Goal: Task Accomplishment & Management: Use online tool/utility

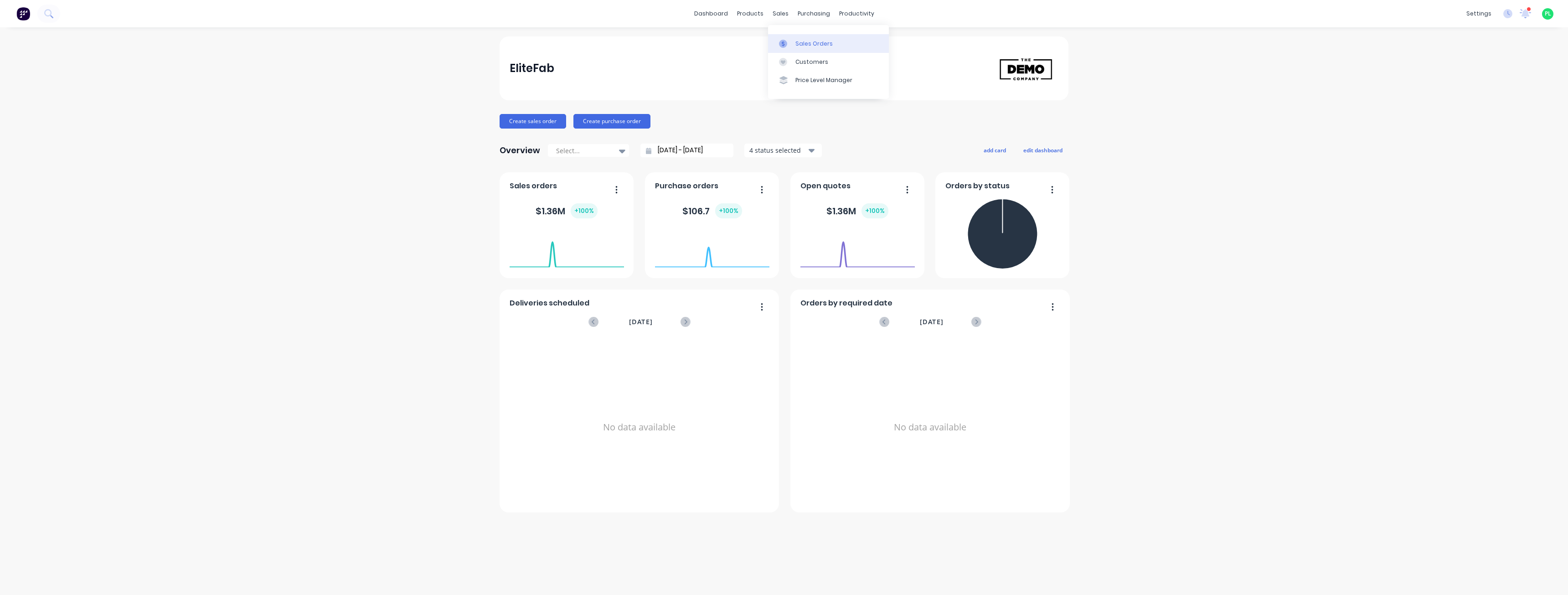
click at [788, 42] on div at bounding box center [785, 43] width 13 height 8
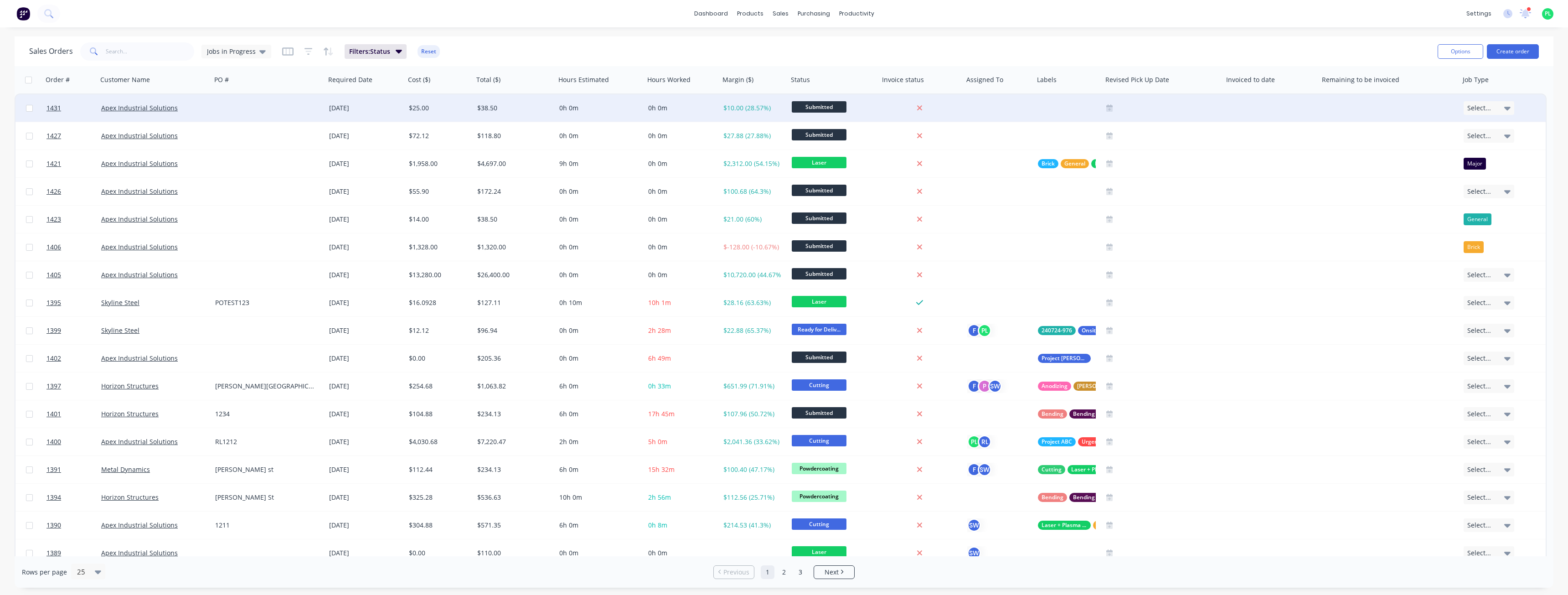
click at [233, 108] on div at bounding box center [268, 108] width 114 height 27
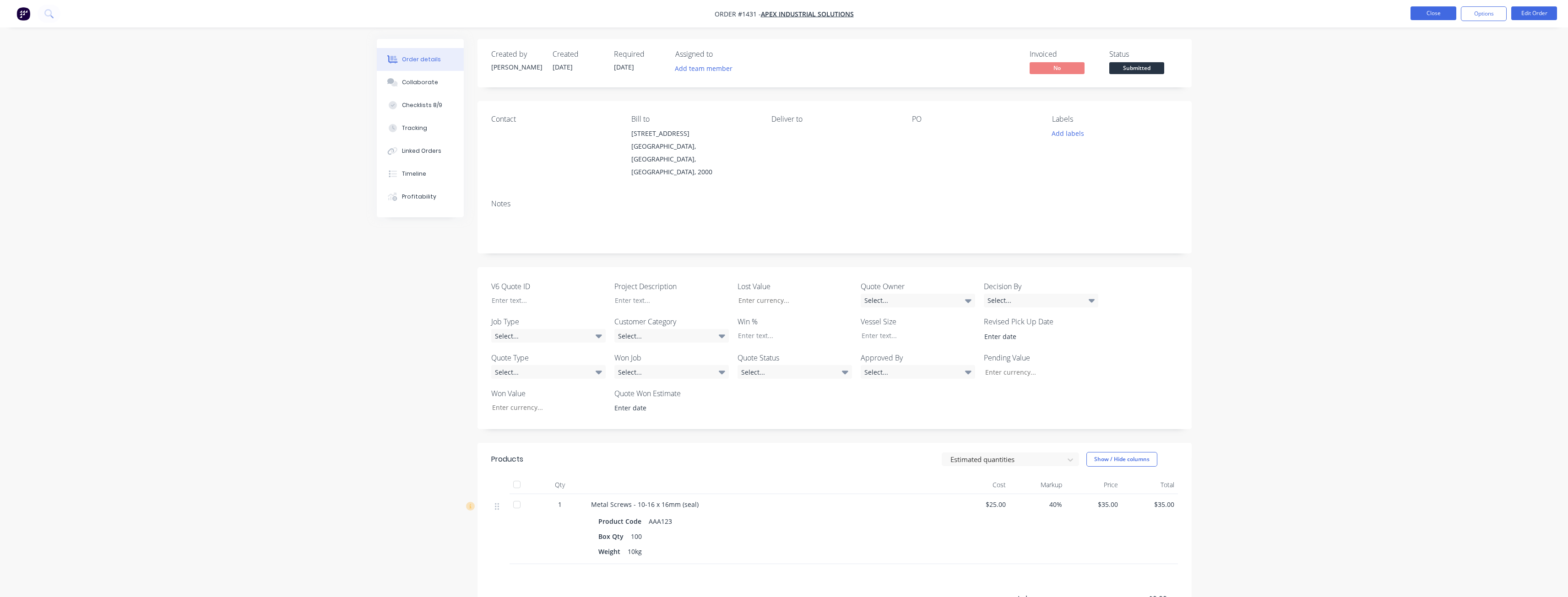
click at [1455, 12] on button "Close" at bounding box center [1434, 12] width 46 height 13
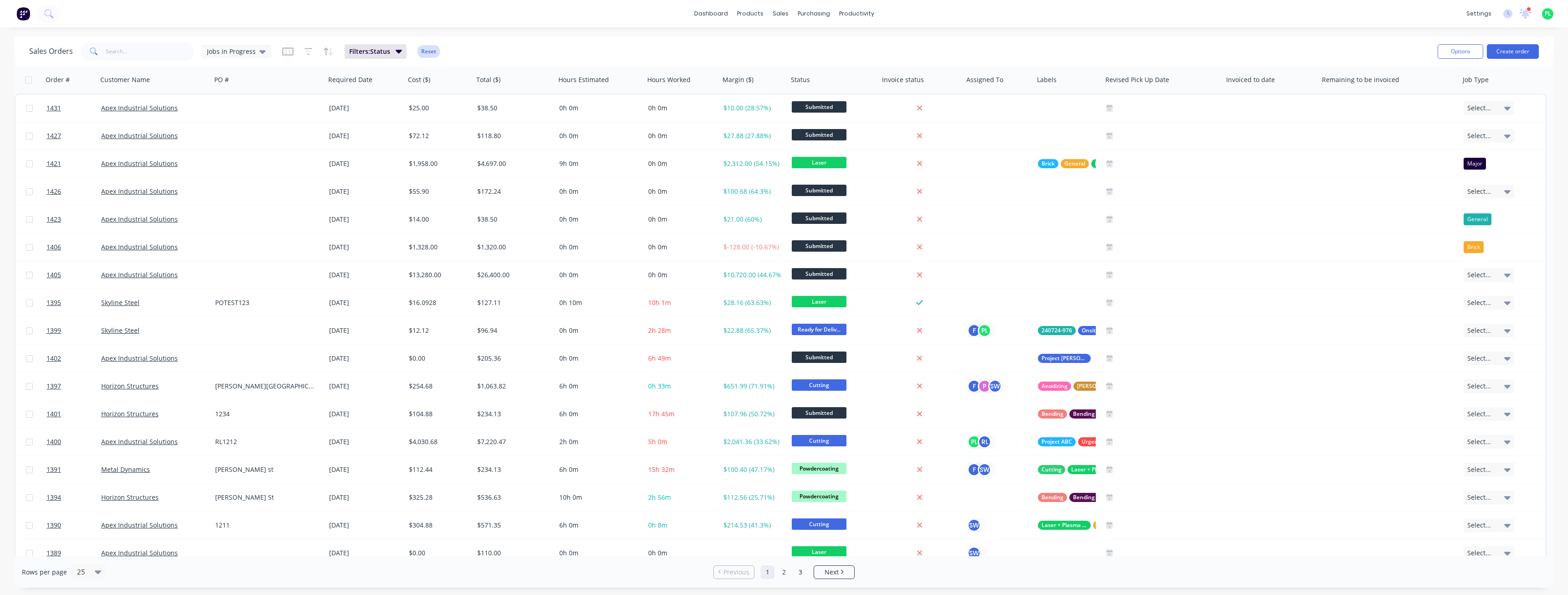
click at [431, 51] on button "Reset" at bounding box center [428, 51] width 22 height 12
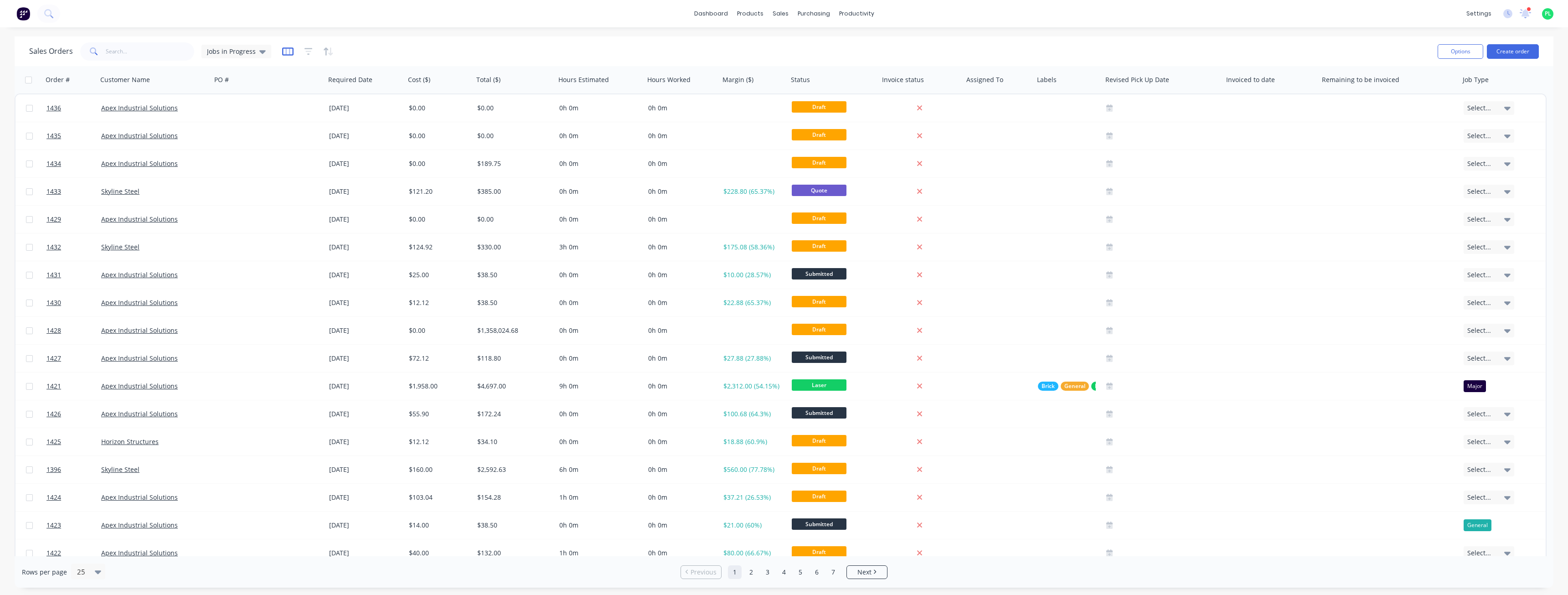
click at [289, 50] on icon "button" at bounding box center [288, 51] width 11 height 9
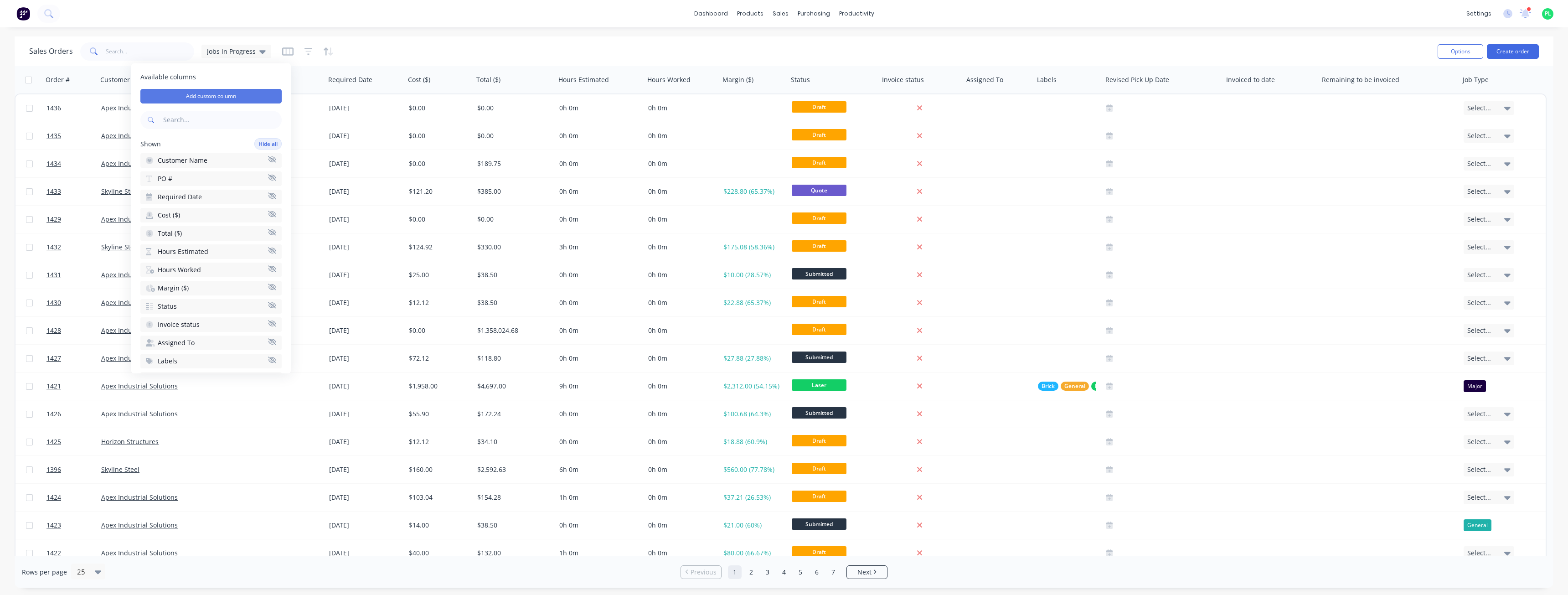
click at [233, 93] on button "Add custom column" at bounding box center [211, 96] width 141 height 15
click at [334, 102] on div at bounding box center [358, 100] width 123 height 11
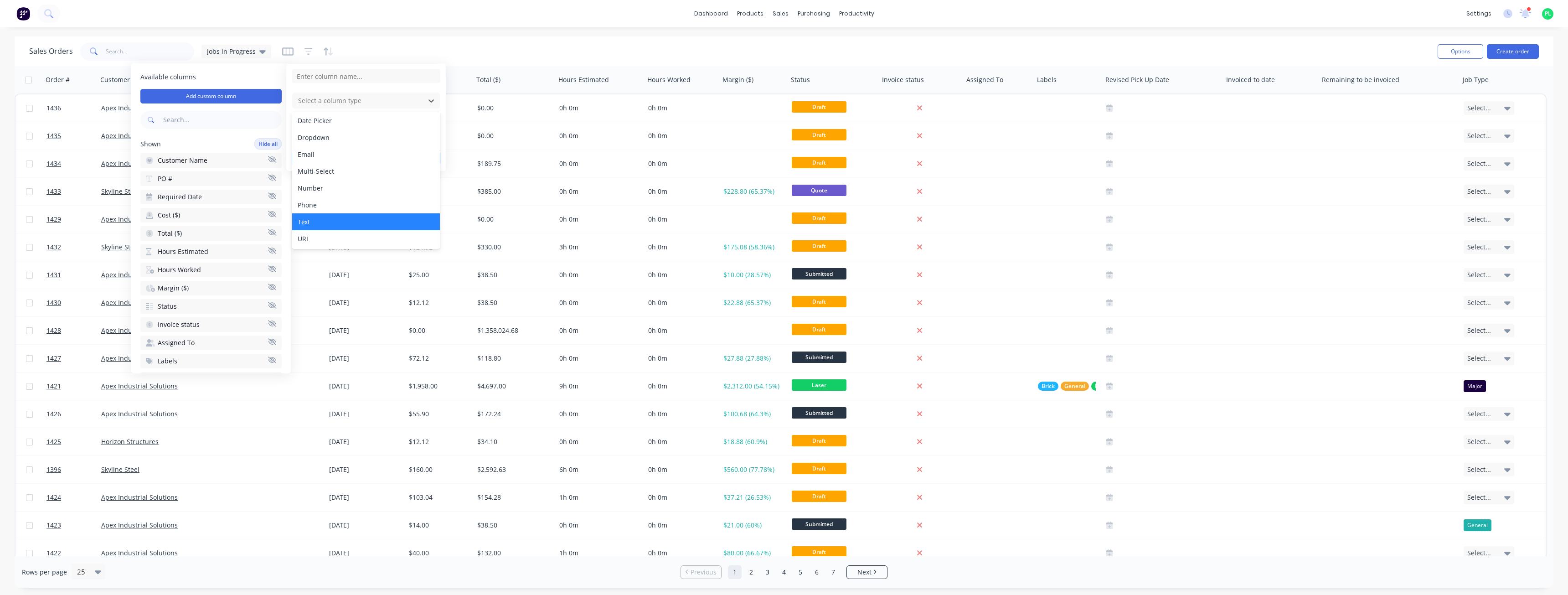
click at [332, 217] on div "Text" at bounding box center [365, 222] width 147 height 17
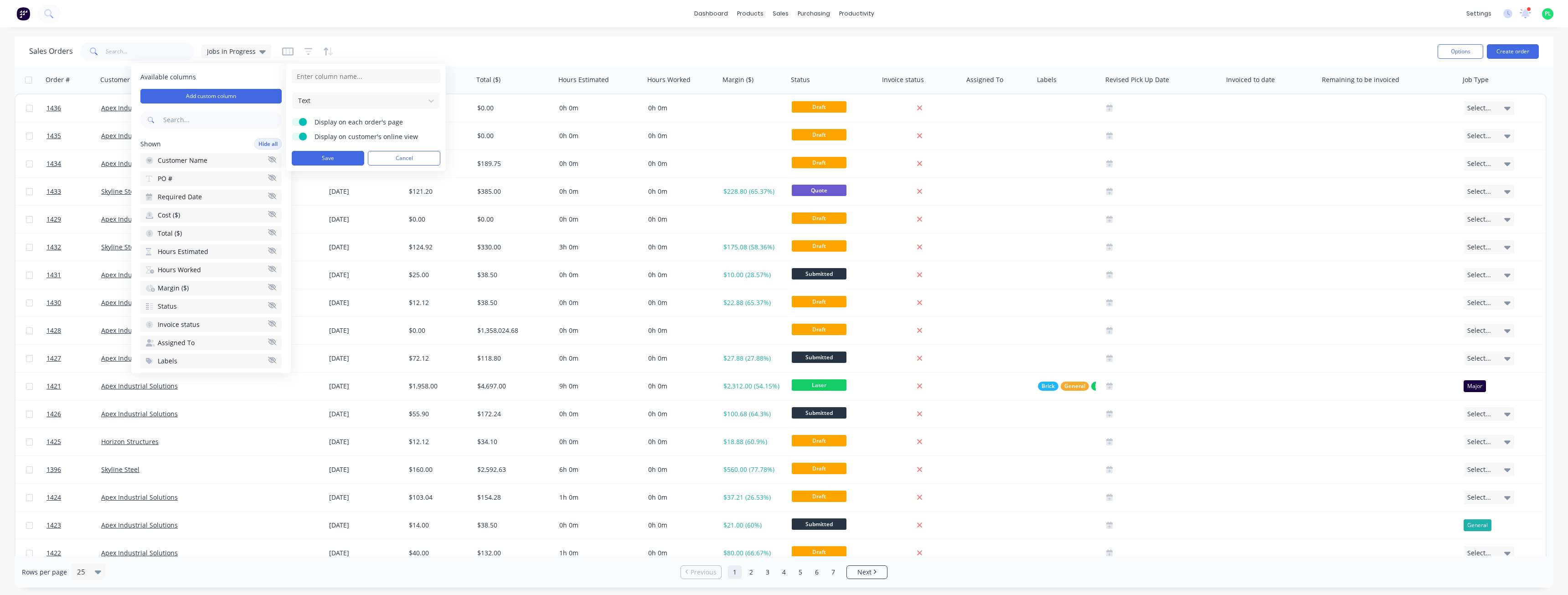
click at [342, 85] on form "Text Display on each order's page Display on customer's online view Save Cancel" at bounding box center [366, 117] width 148 height 96
drag, startPoint x: 343, startPoint y: 83, endPoint x: 340, endPoint y: 78, distance: 5.8
click at [343, 82] on form "Text Display on each order's page Display on customer's online view Save Cancel" at bounding box center [366, 117] width 148 height 96
click at [340, 78] on input at bounding box center [366, 76] width 148 height 13
type input "Testing"
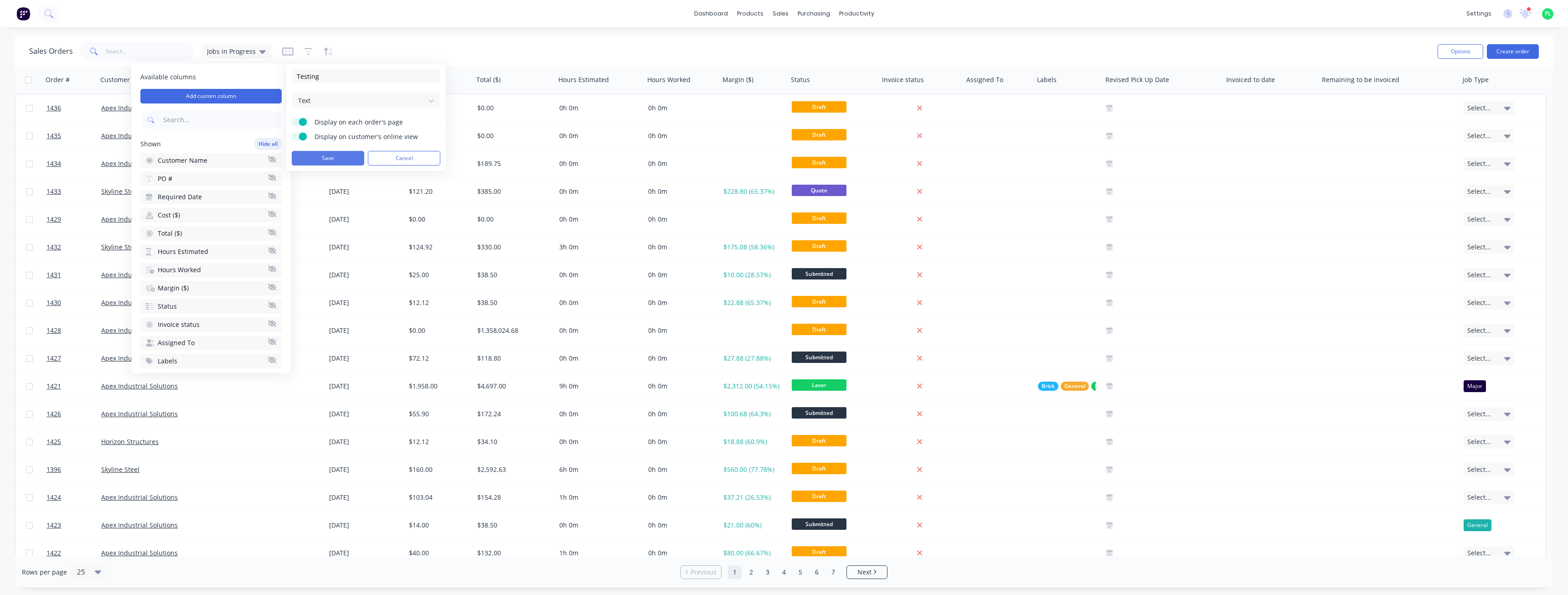
click at [324, 159] on button "Save" at bounding box center [328, 158] width 72 height 15
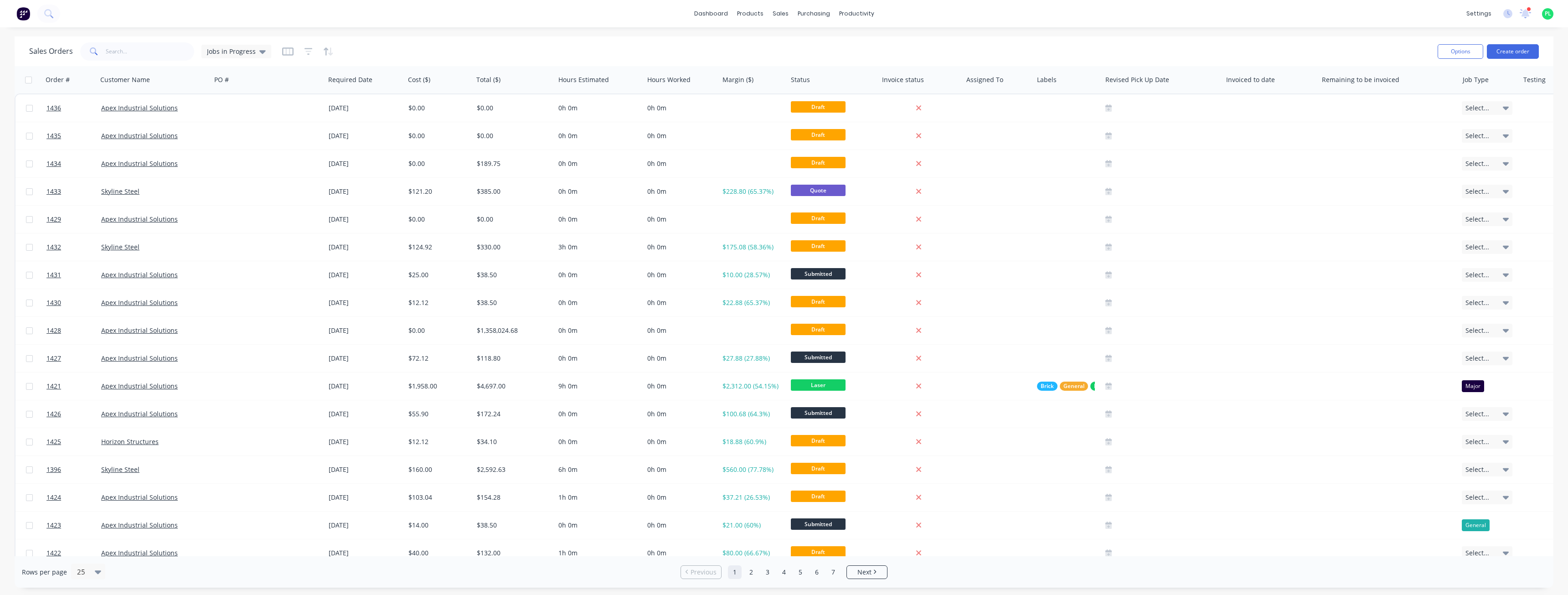
scroll to position [0, 28]
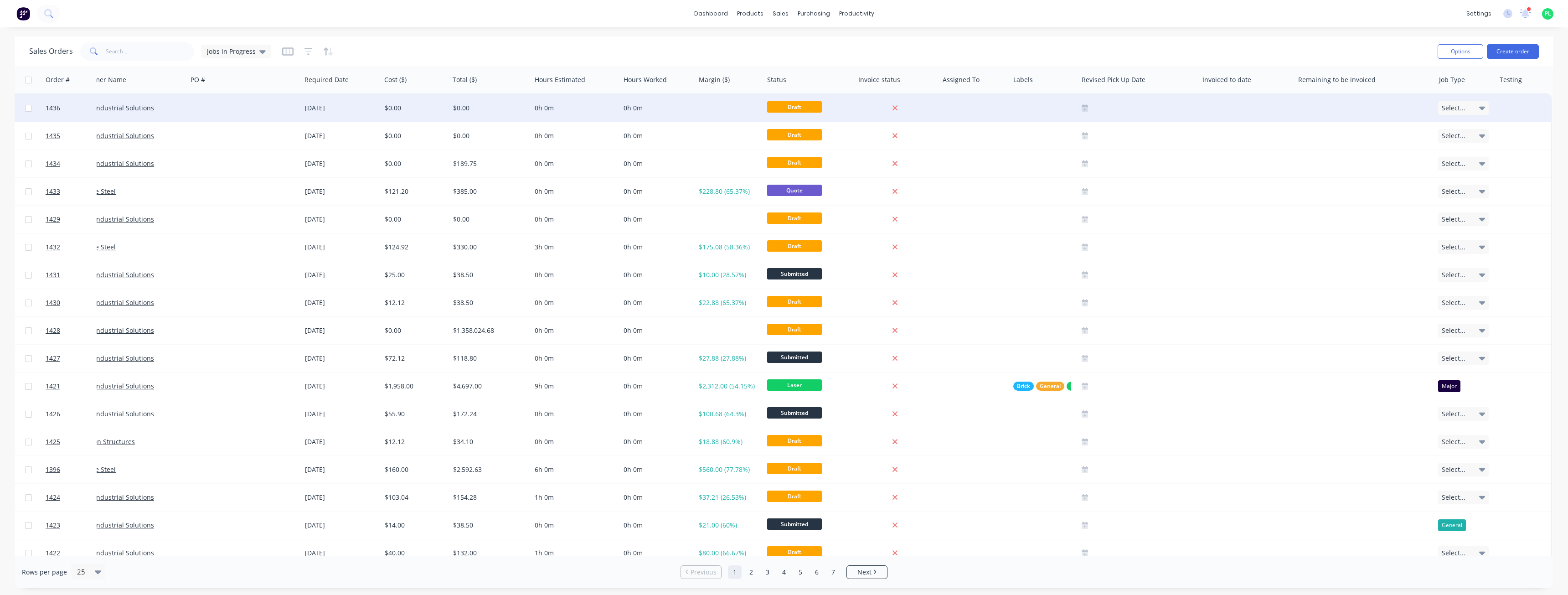
click at [1512, 113] on div at bounding box center [1522, 108] width 56 height 27
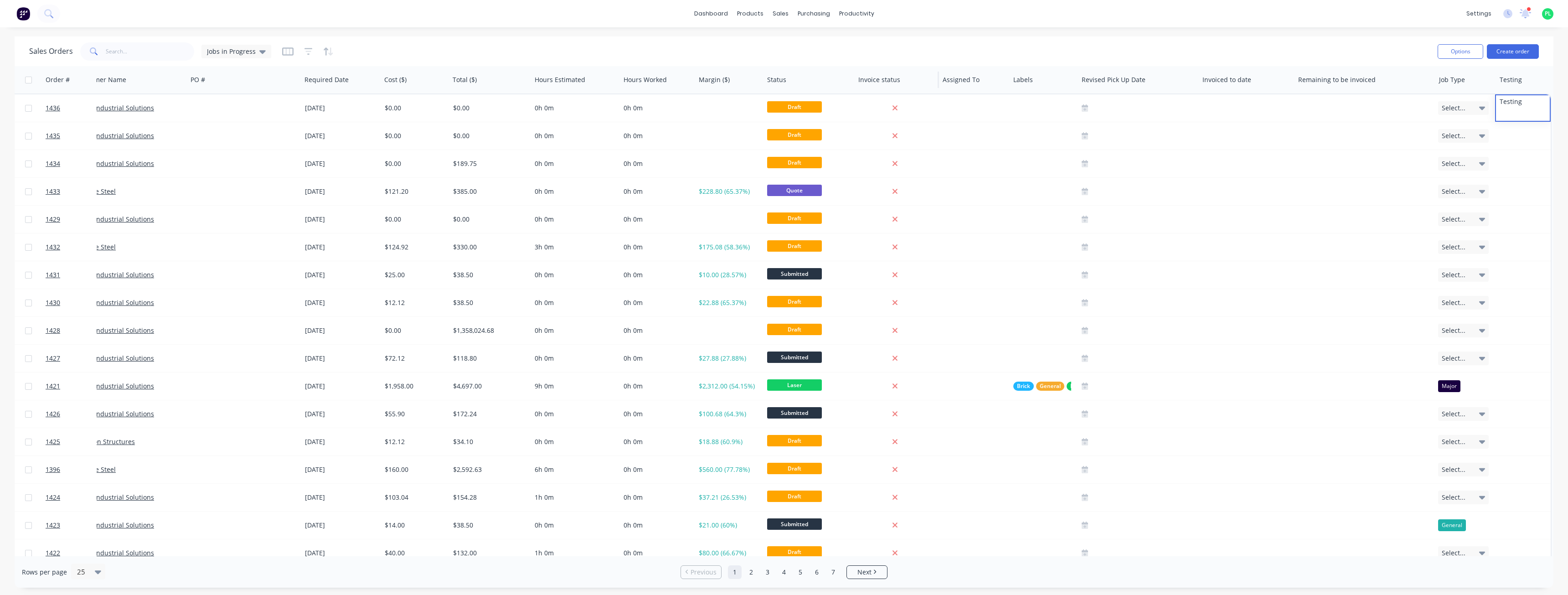
scroll to position [0, 24]
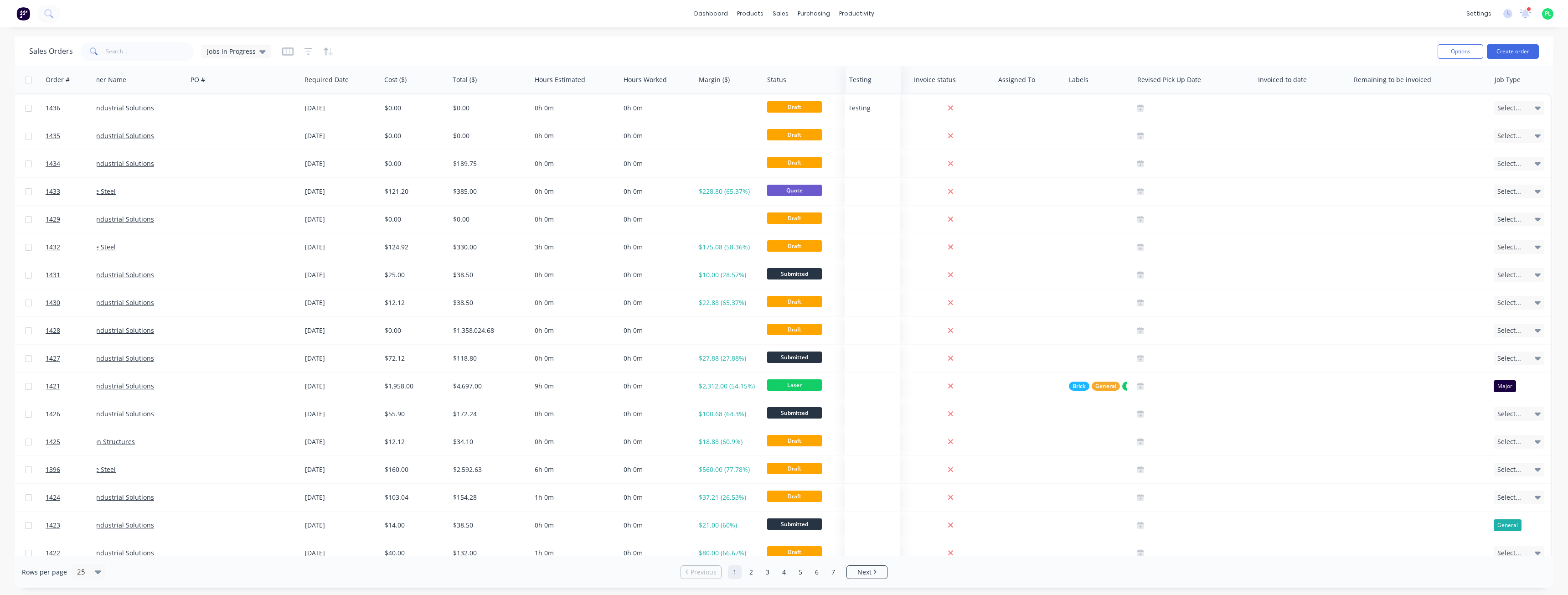
drag, startPoint x: 1039, startPoint y: 93, endPoint x: 859, endPoint y: 89, distance: 180.0
click at [859, 89] on div "Testing" at bounding box center [873, 79] width 56 height 27
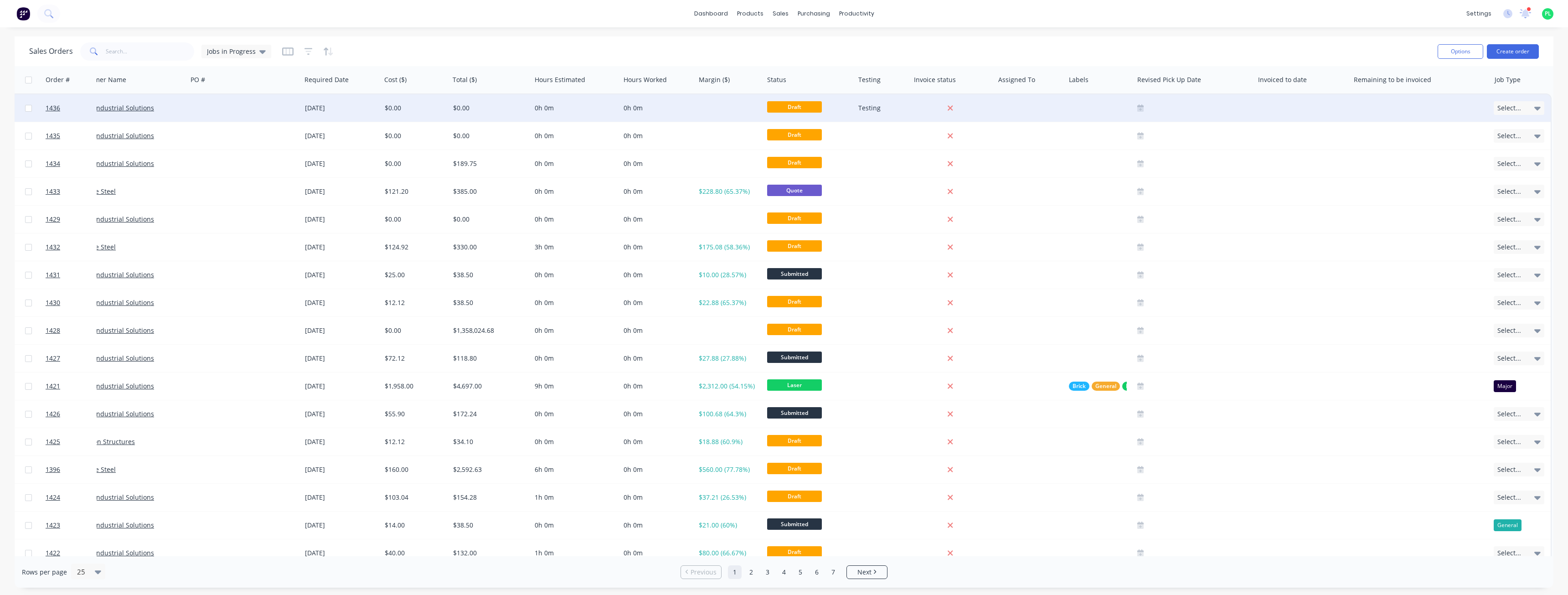
click at [869, 102] on div "Testing" at bounding box center [882, 108] width 56 height 27
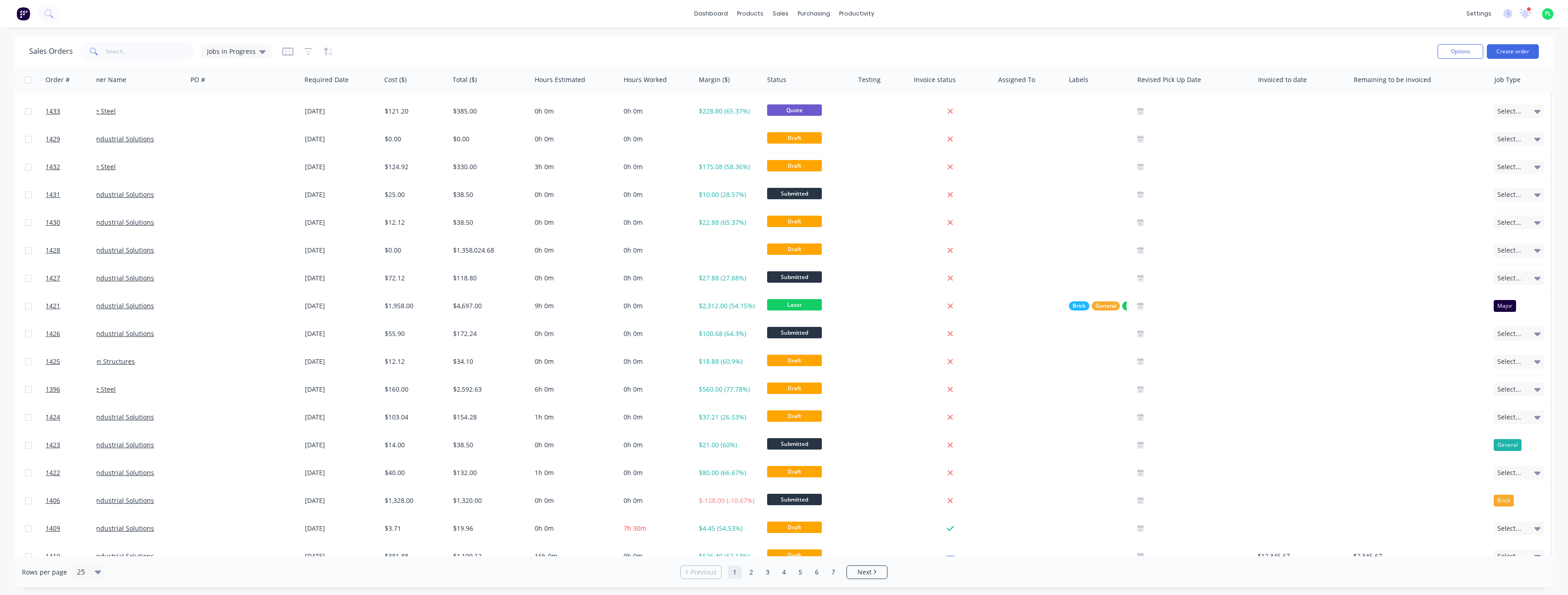
scroll to position [237, 24]
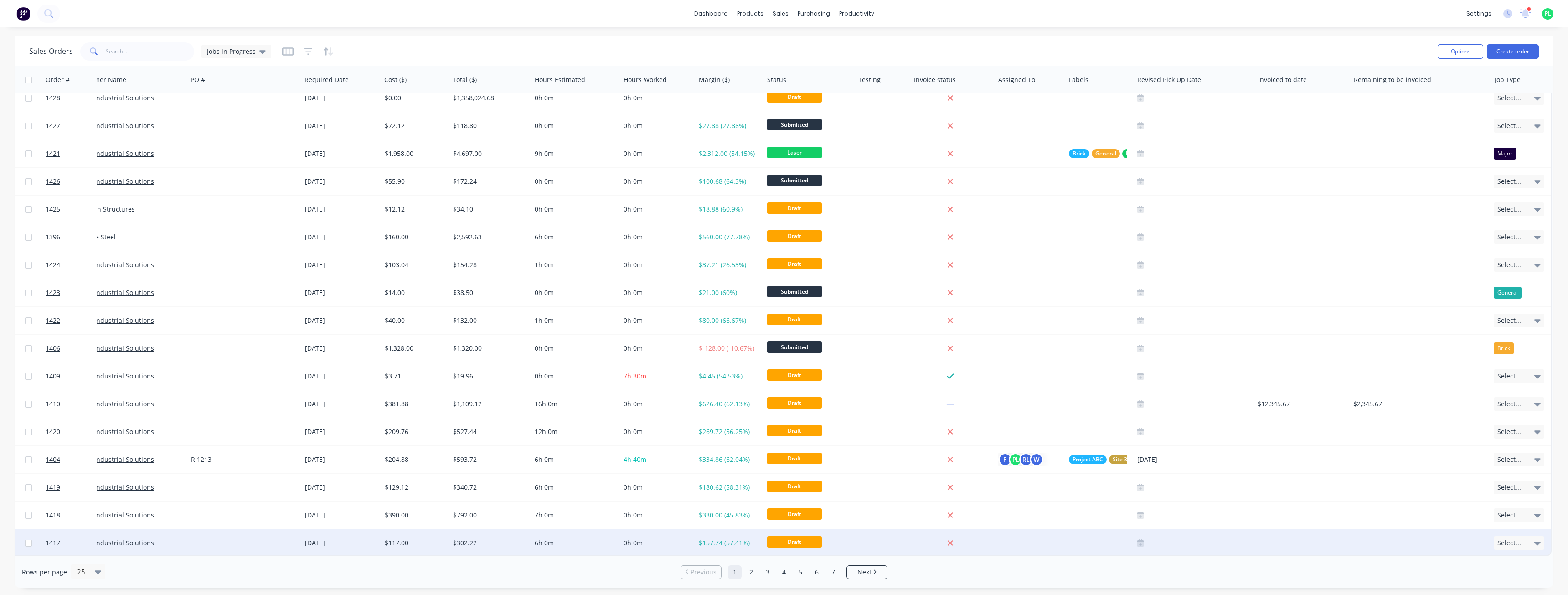
click at [881, 536] on div at bounding box center [882, 543] width 56 height 27
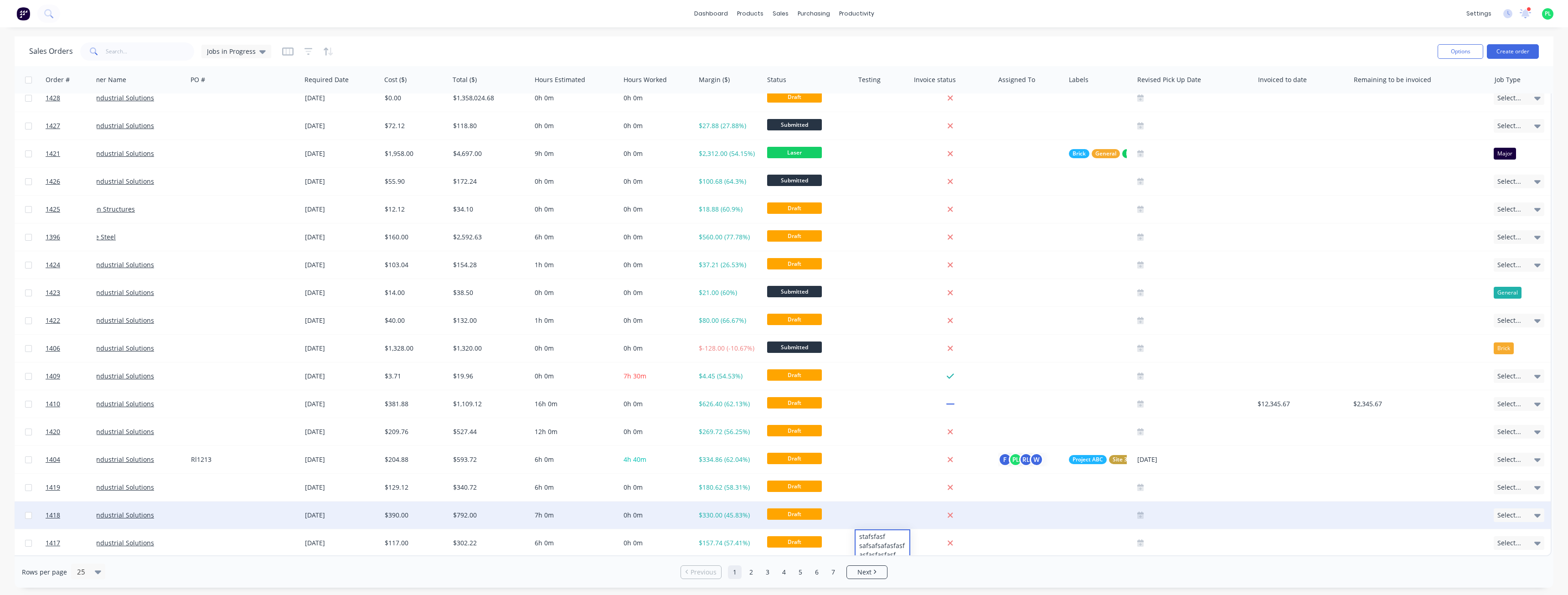
click at [882, 503] on div at bounding box center [882, 515] width 56 height 27
click at [888, 513] on div at bounding box center [882, 515] width 56 height 27
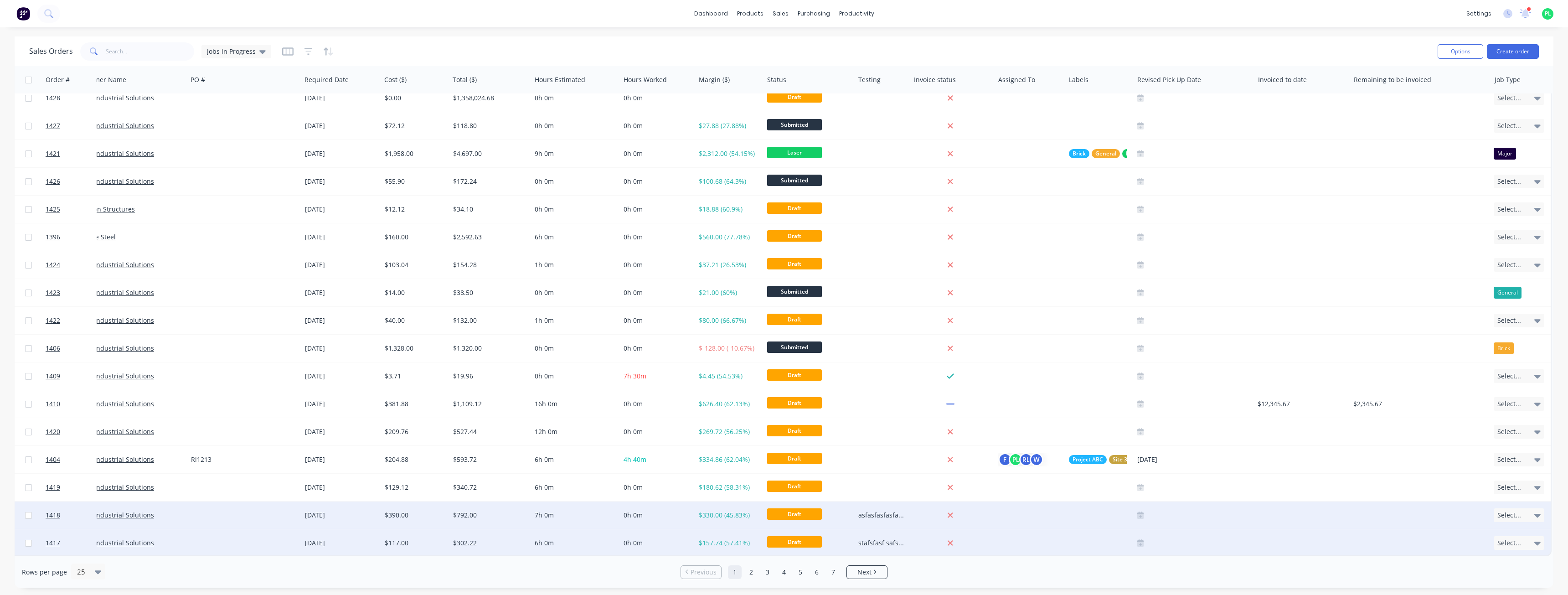
click at [904, 539] on div "stafsfasf safsafsafasfasfasfasfasfasf" at bounding box center [882, 543] width 46 height 9
click at [894, 506] on div "asfasfasfasfasfsafasfasfasfasfasfasfasfsaf" at bounding box center [882, 515] width 56 height 27
click at [885, 539] on div "stafsfasf safsafsafasfasfasfasfasfasf" at bounding box center [882, 543] width 46 height 9
click at [892, 540] on div "stafsfasf safsafsafasfasfasfasfasfasf" at bounding box center [882, 543] width 46 height 9
